Goal: Complete application form

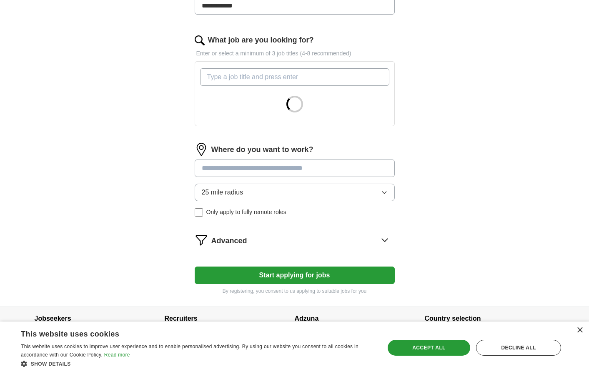
scroll to position [244, 0]
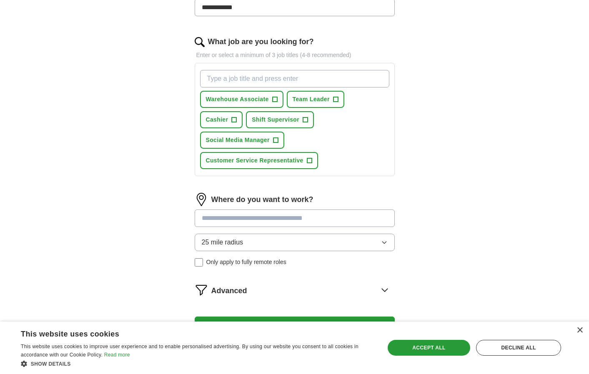
click at [401, 339] on div "Save & Close Accept all Decline all" at bounding box center [474, 348] width 179 height 20
click at [411, 335] on div "Save & Close Accept all Decline all" at bounding box center [474, 348] width 179 height 43
click at [415, 346] on div "Accept all" at bounding box center [429, 348] width 83 height 16
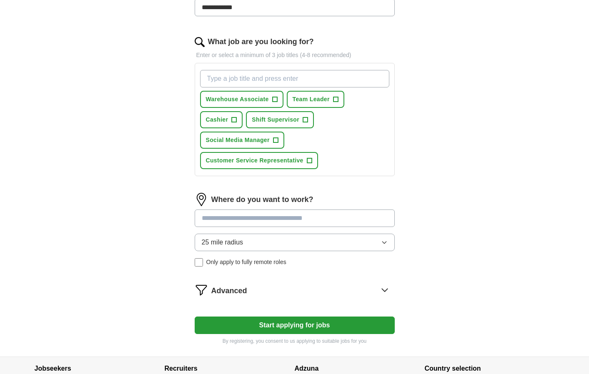
click at [221, 265] on span "Only apply to fully remote roles" at bounding box center [246, 262] width 80 height 9
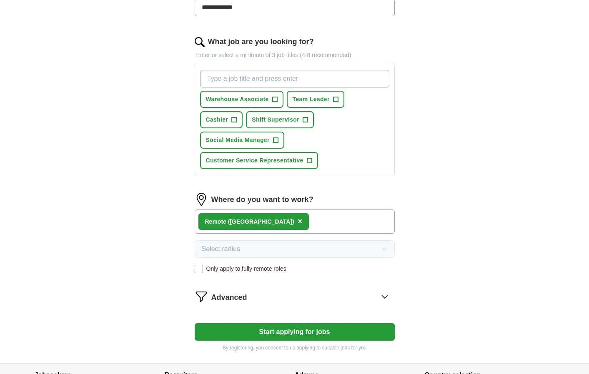
click at [263, 270] on span "Only apply to fully remote roles" at bounding box center [246, 269] width 80 height 9
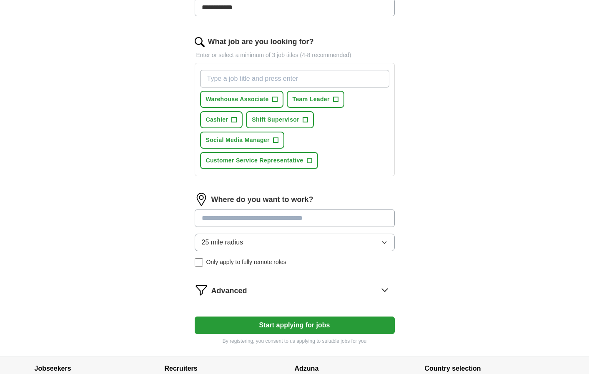
click at [215, 265] on span "Only apply to fully remote roles" at bounding box center [246, 262] width 80 height 9
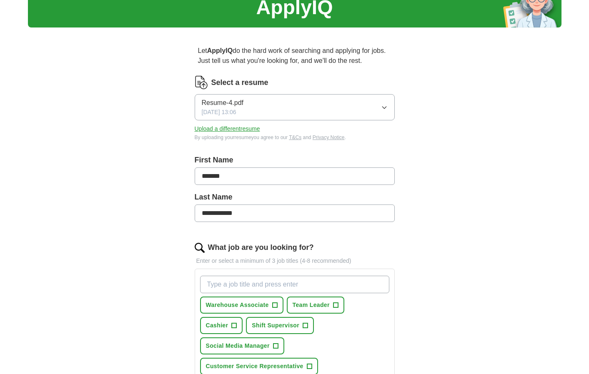
scroll to position [36, 0]
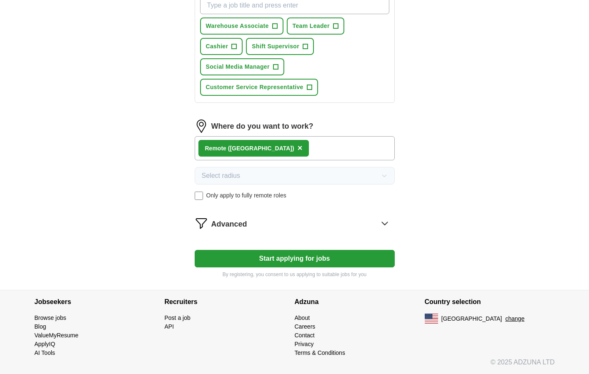
click at [300, 267] on button "Start applying for jobs" at bounding box center [295, 259] width 200 height 18
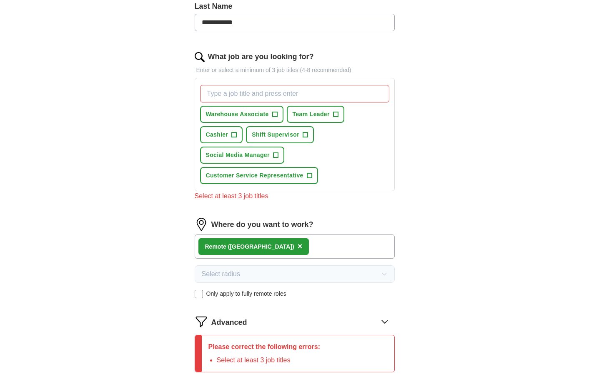
scroll to position [220, 0]
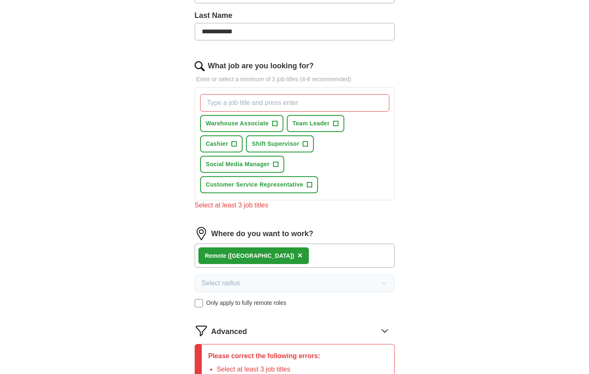
click at [303, 184] on span "Customer Service Representative" at bounding box center [255, 184] width 98 height 9
click at [270, 125] on button "Warehouse Associate +" at bounding box center [241, 123] width 83 height 17
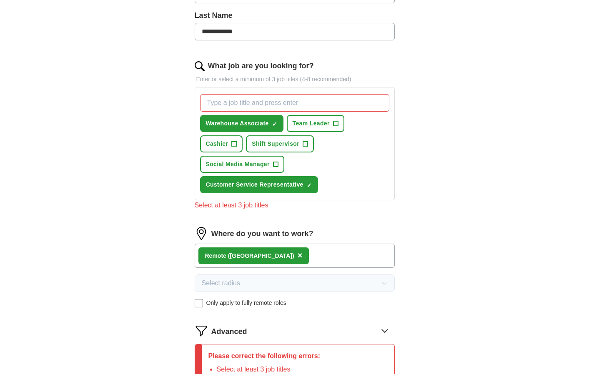
click at [335, 125] on span "+" at bounding box center [335, 123] width 5 height 7
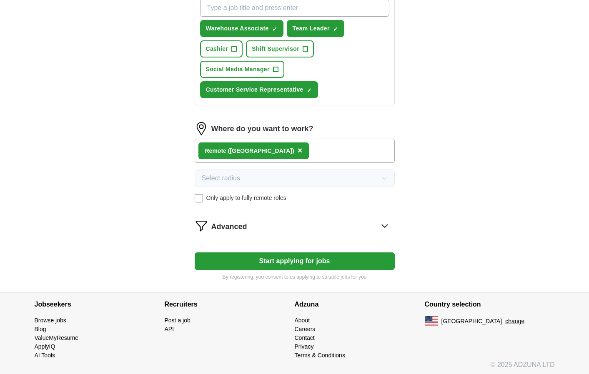
drag, startPoint x: 337, startPoint y: 260, endPoint x: 337, endPoint y: 255, distance: 4.2
click at [337, 257] on button "Start applying for jobs" at bounding box center [295, 262] width 200 height 18
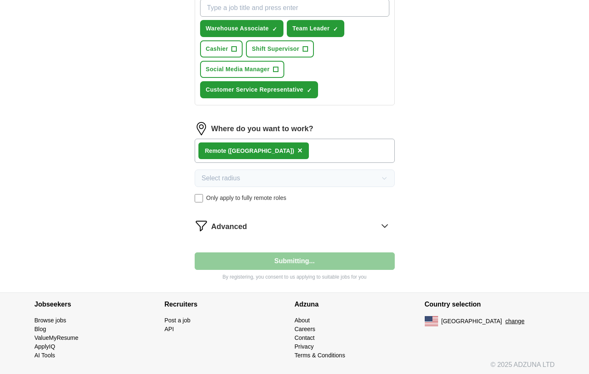
scroll to position [52, 0]
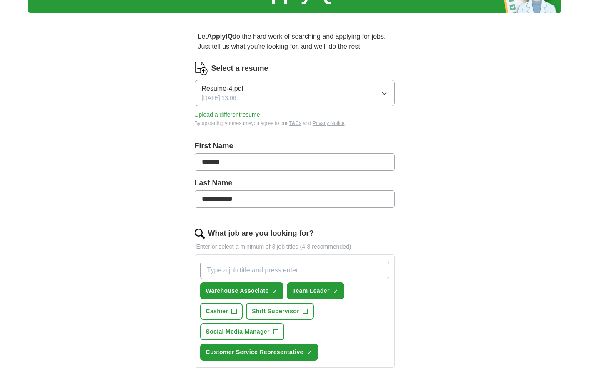
select select "**"
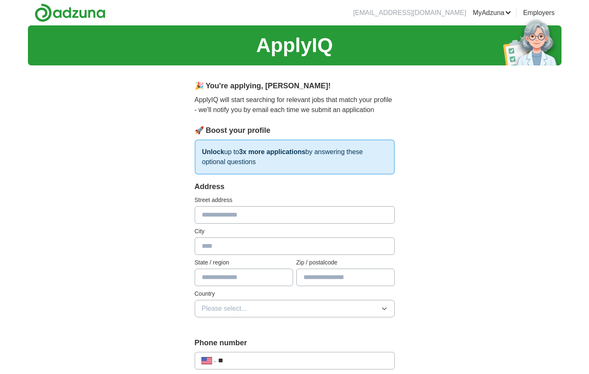
scroll to position [0, 0]
type input "**********"
type input "**"
type input "*****"
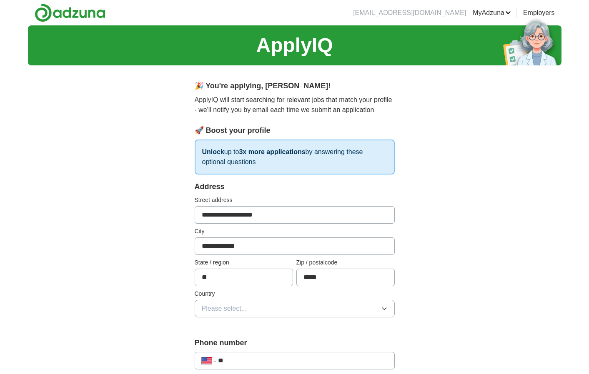
click at [307, 308] on button "Please select..." at bounding box center [295, 309] width 200 height 18
click at [298, 341] on div "[GEOGRAPHIC_DATA]" at bounding box center [295, 345] width 186 height 10
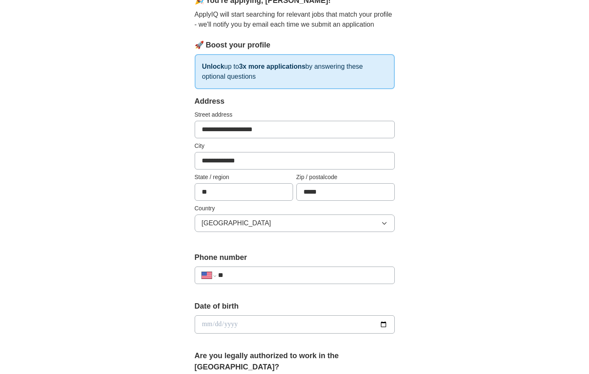
scroll to position [87, 0]
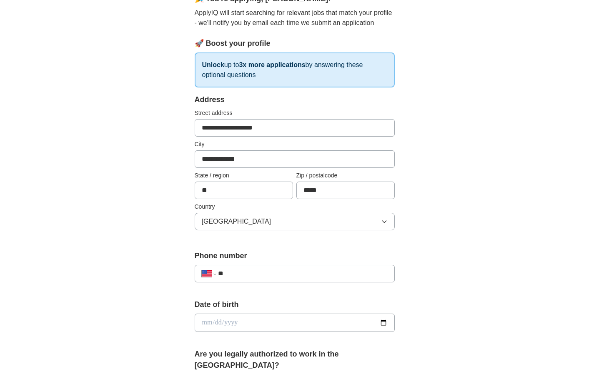
click at [334, 275] on input "**" at bounding box center [302, 274] width 169 height 10
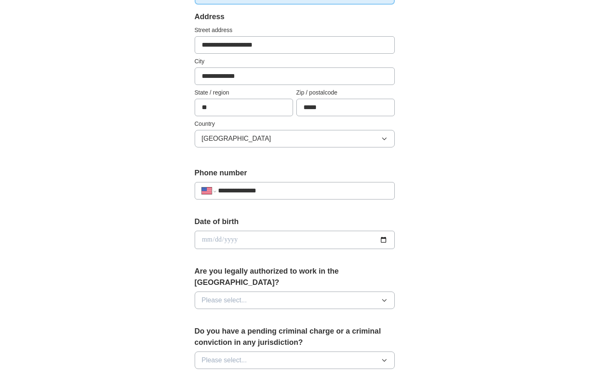
scroll to position [176, 0]
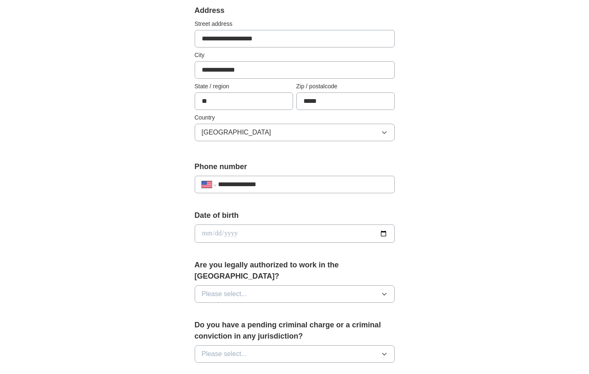
type input "**********"
click at [206, 235] on input "date" at bounding box center [295, 234] width 200 height 18
click at [218, 234] on input "**********" at bounding box center [295, 234] width 200 height 18
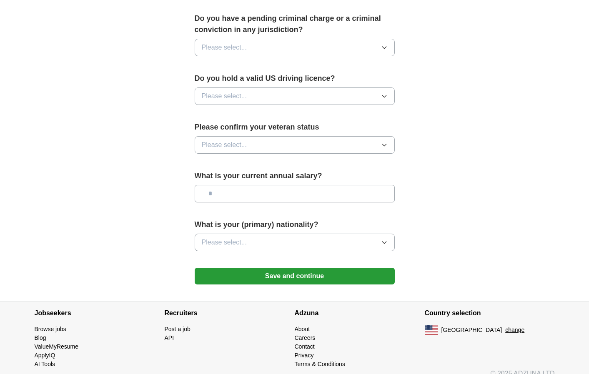
scroll to position [484, 0]
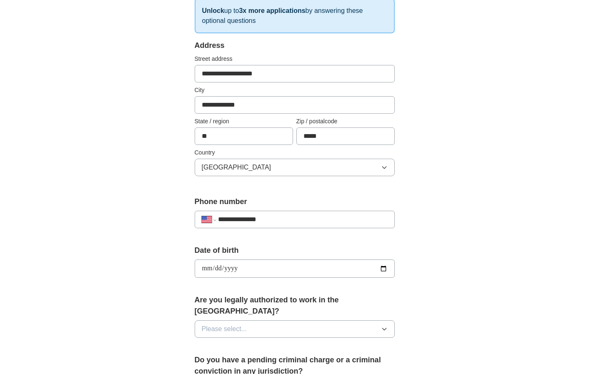
scroll to position [142, 0]
click at [204, 270] on input "**********" at bounding box center [295, 268] width 200 height 18
click at [225, 269] on input "**********" at bounding box center [295, 268] width 200 height 18
type input "**********"
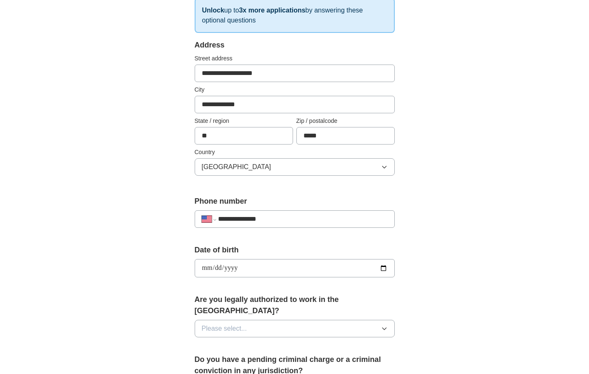
click at [256, 309] on div "Are you legally authorized to work in the [GEOGRAPHIC_DATA]? Please select..." at bounding box center [295, 319] width 200 height 50
click at [263, 319] on button "Please select..." at bounding box center [295, 328] width 200 height 18
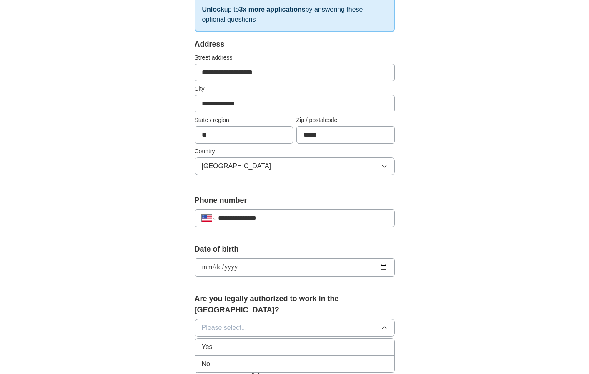
scroll to position [143, 0]
click at [275, 342] on div "Yes" at bounding box center [295, 347] width 186 height 10
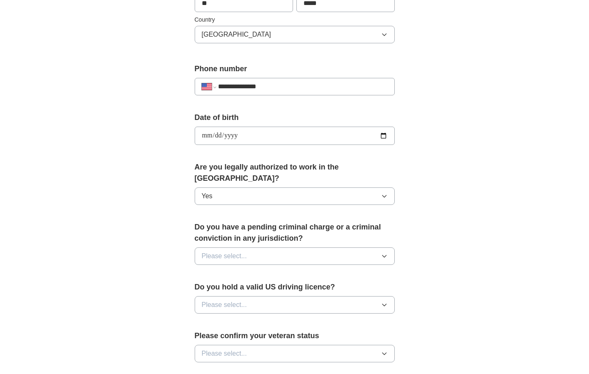
scroll to position [308, 0]
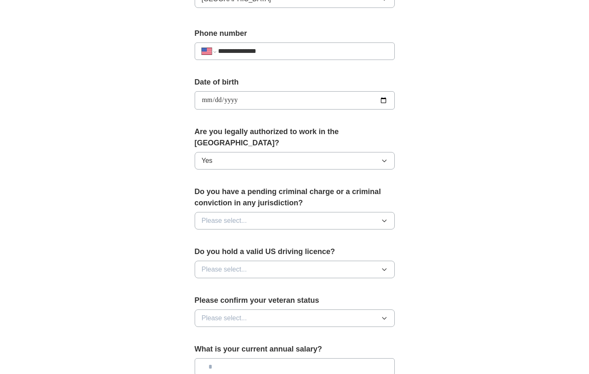
click at [298, 212] on button "Please select..." at bounding box center [295, 221] width 200 height 18
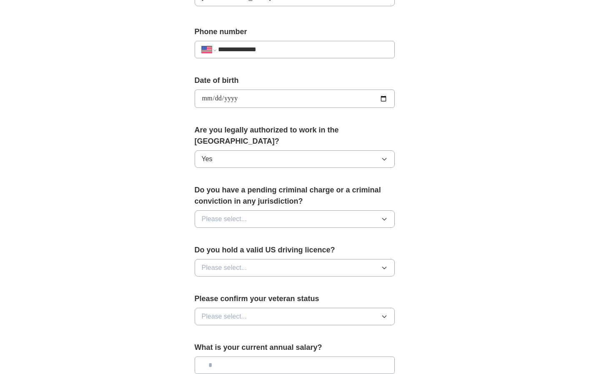
scroll to position [313, 0]
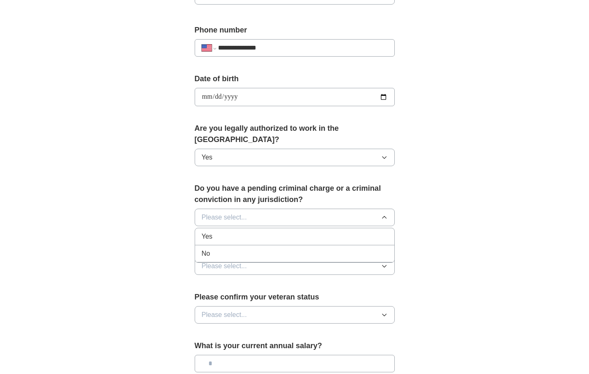
click at [285, 245] on li "No" at bounding box center [294, 253] width 199 height 17
click at [329, 258] on button "Please select..." at bounding box center [295, 267] width 200 height 18
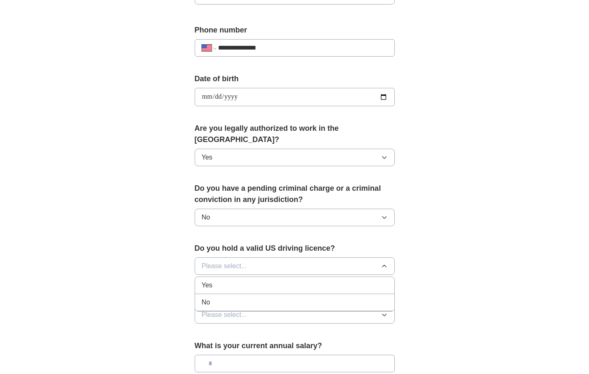
click at [326, 277] on li "Yes" at bounding box center [294, 285] width 199 height 17
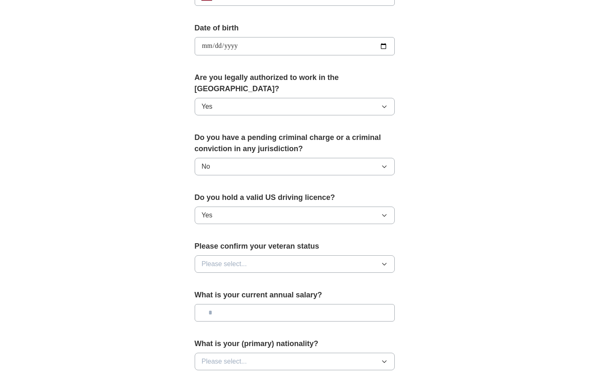
scroll to position [364, 0]
click at [343, 244] on div "Please confirm your veteran status Please select..." at bounding box center [295, 260] width 200 height 39
click at [343, 255] on button "Please select..." at bounding box center [295, 264] width 200 height 18
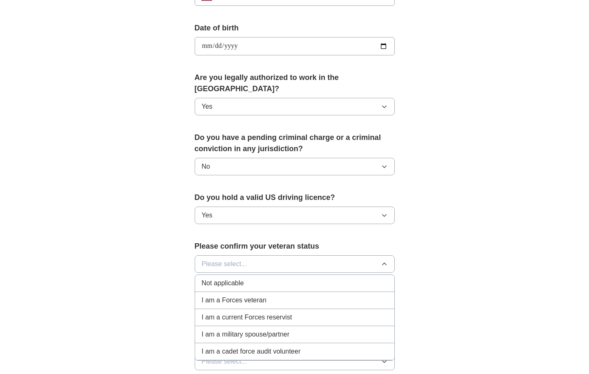
click at [289, 278] on div "Not applicable" at bounding box center [295, 283] width 186 height 10
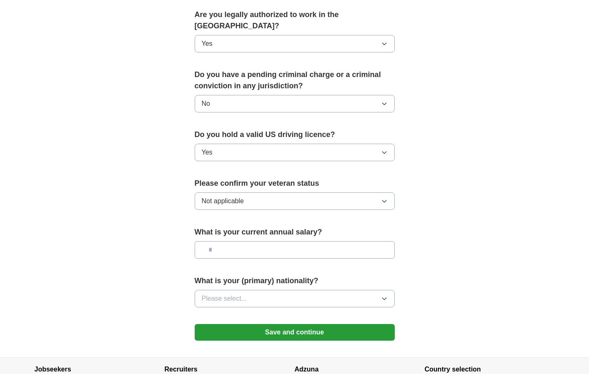
scroll to position [428, 0]
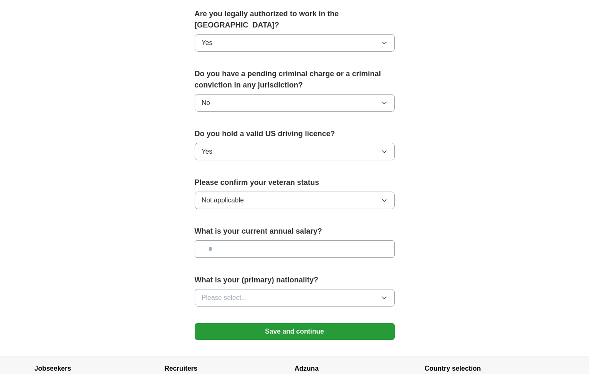
click at [352, 323] on button "Save and continue" at bounding box center [295, 331] width 200 height 17
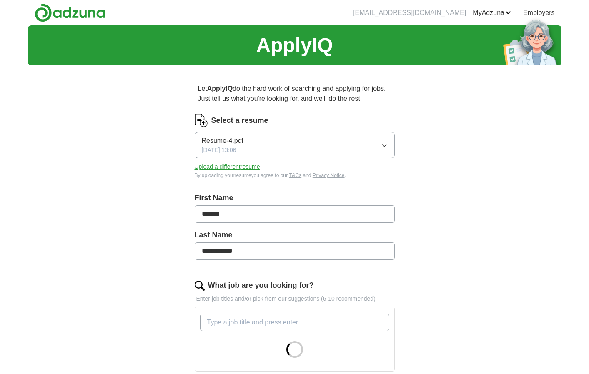
click at [230, 165] on button "Upload a different resume" at bounding box center [227, 167] width 65 height 9
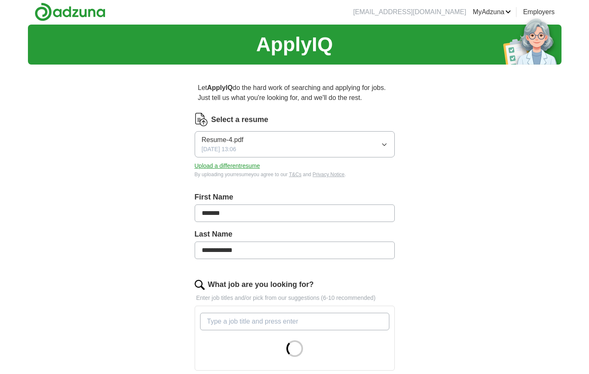
click at [445, 10] on li "[EMAIL_ADDRESS][DOMAIN_NAME]" at bounding box center [409, 12] width 113 height 10
